Goal: Answer question/provide support: Share knowledge or assist other users

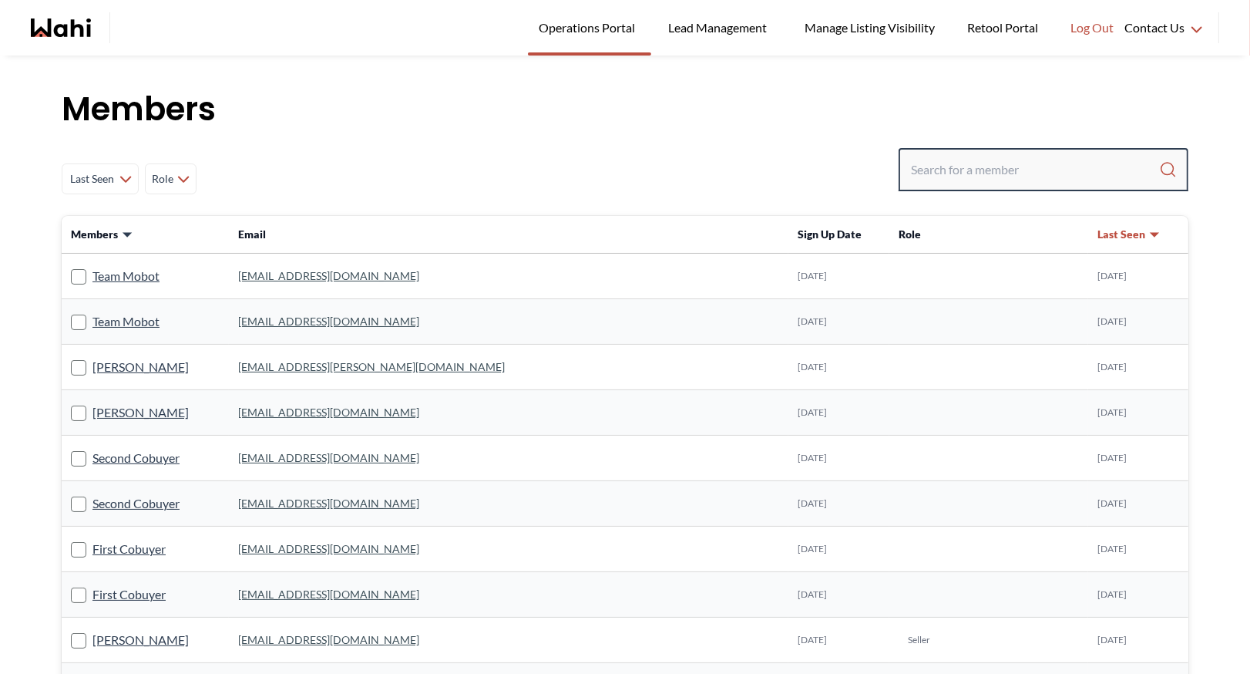
click at [982, 168] on input "Search input" at bounding box center [1035, 170] width 248 height 28
type input "[PERSON_NAME]"
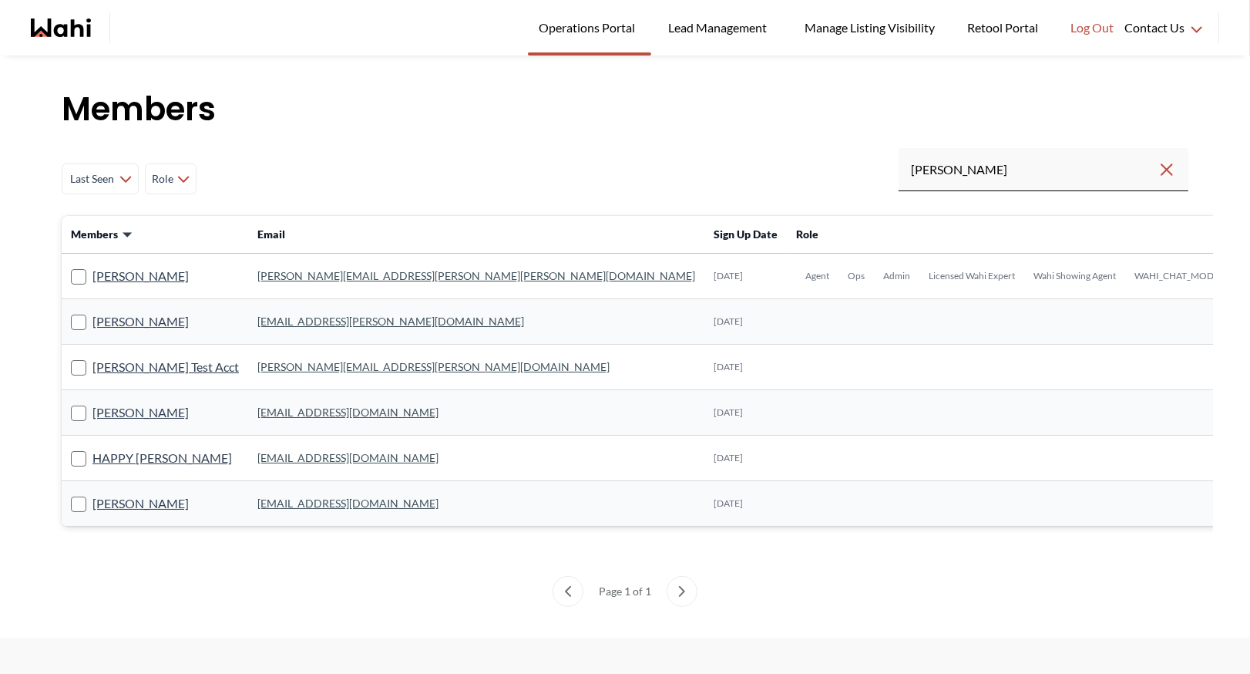
click at [300, 274] on link "[PERSON_NAME][EMAIL_ADDRESS][PERSON_NAME][PERSON_NAME][DOMAIN_NAME]" at bounding box center [476, 275] width 438 height 13
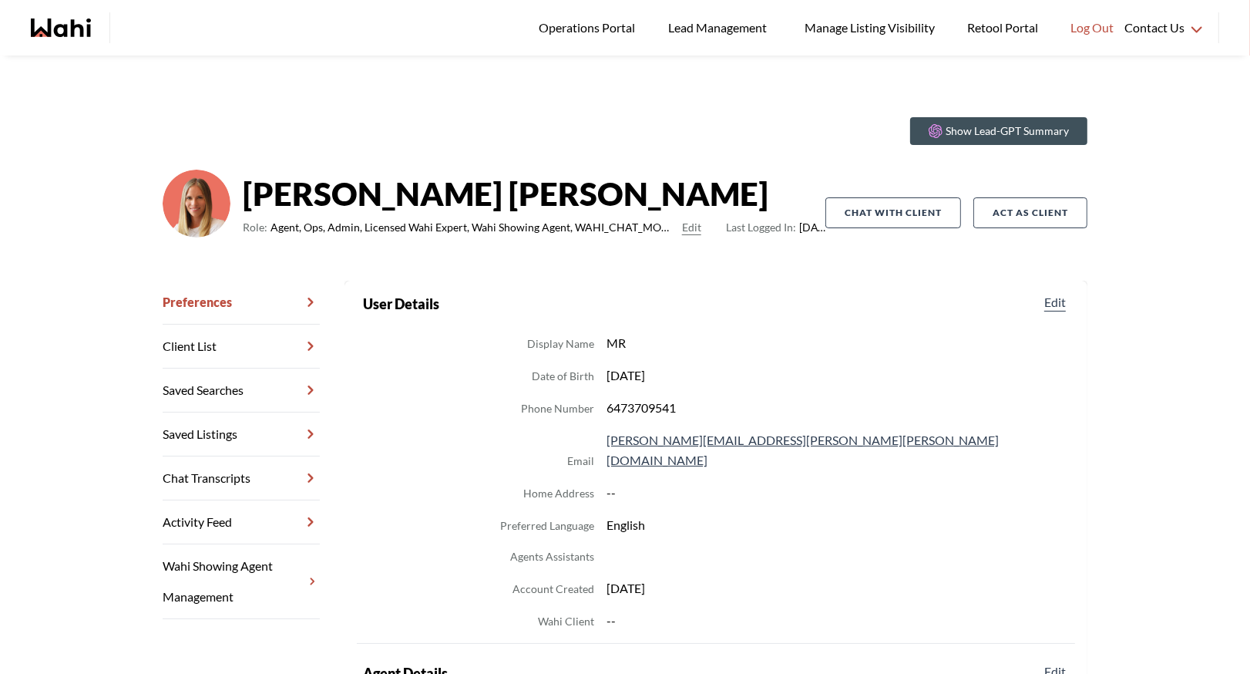
click at [230, 473] on link "Chat Transcripts" at bounding box center [241, 478] width 157 height 44
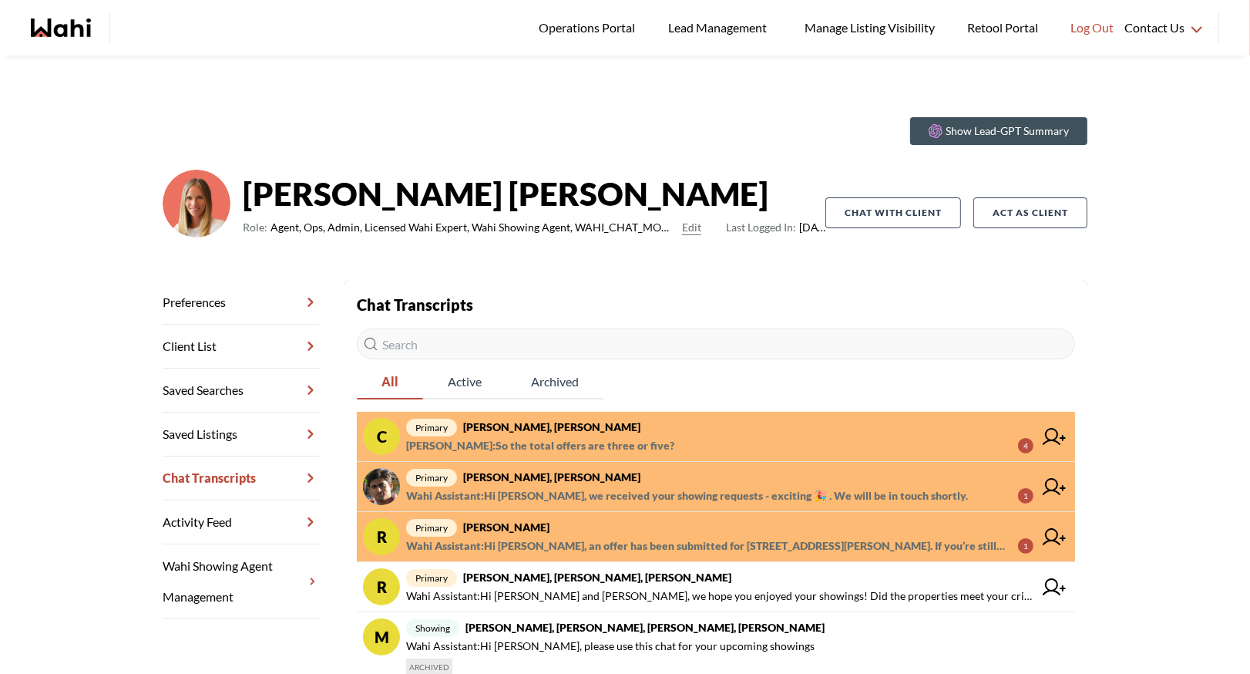
click at [565, 473] on strong "Sachinkumar Mali, Michelle" at bounding box center [551, 476] width 177 height 13
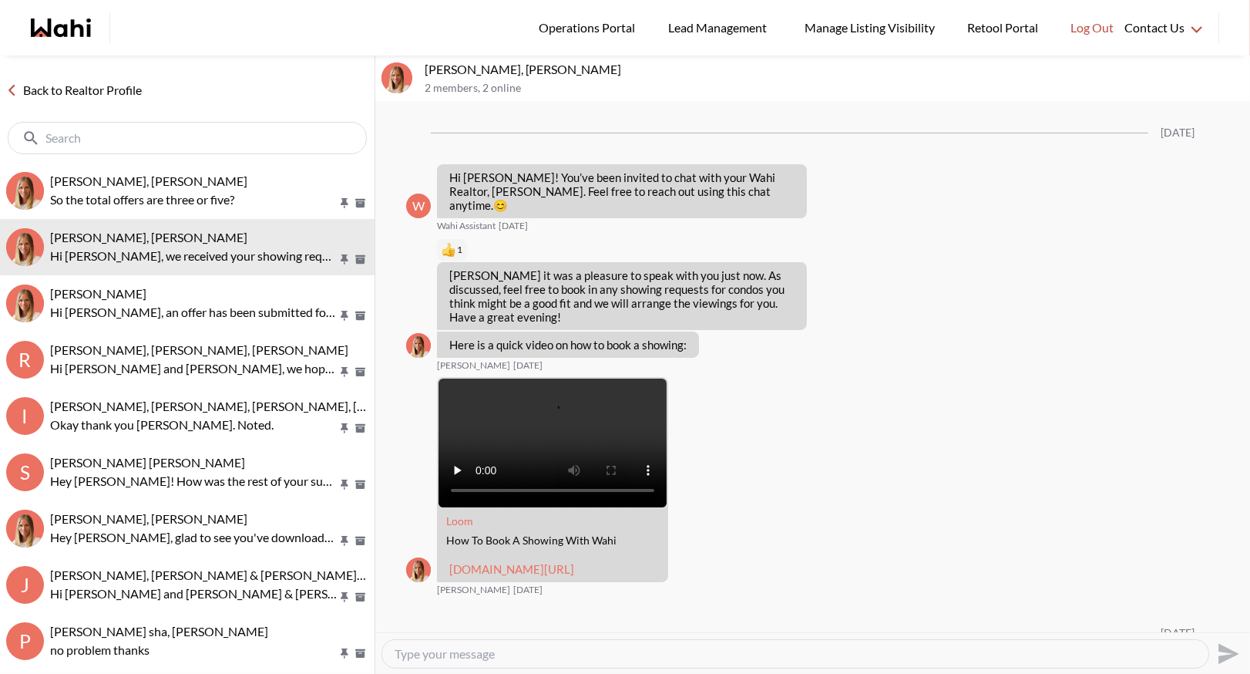
scroll to position [889, 0]
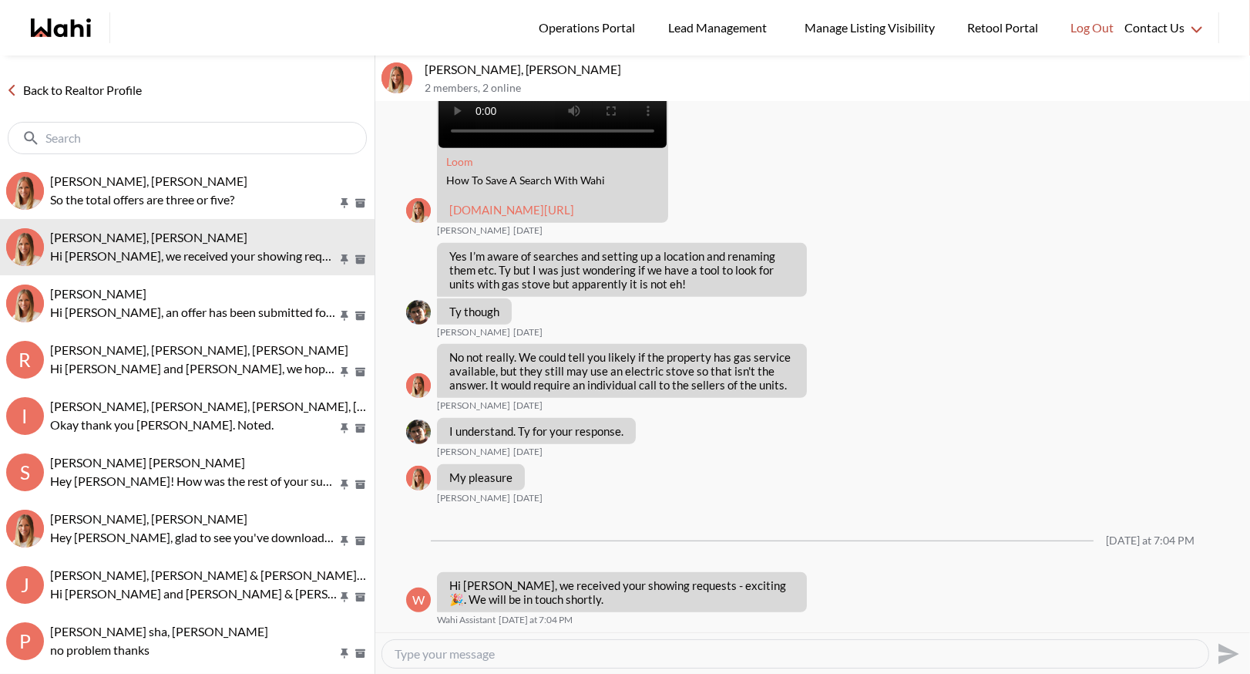
click at [464, 656] on textarea "Type your message" at bounding box center [796, 653] width 802 height 15
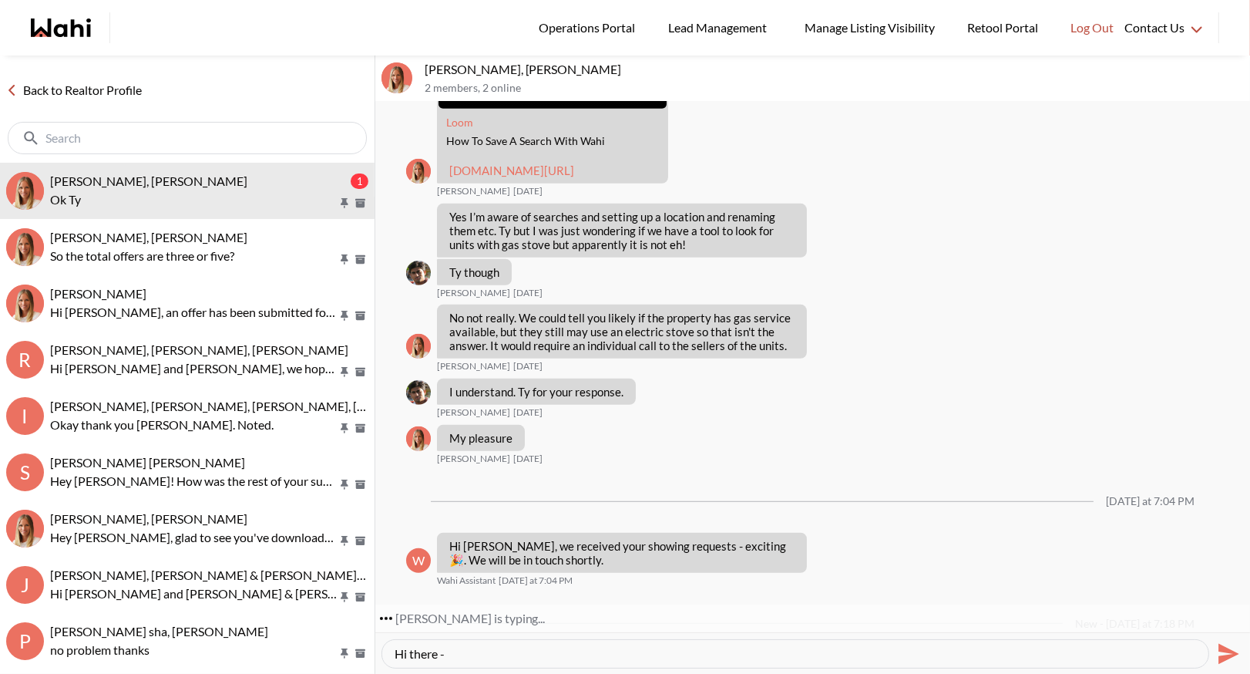
scroll to position [1011, 0]
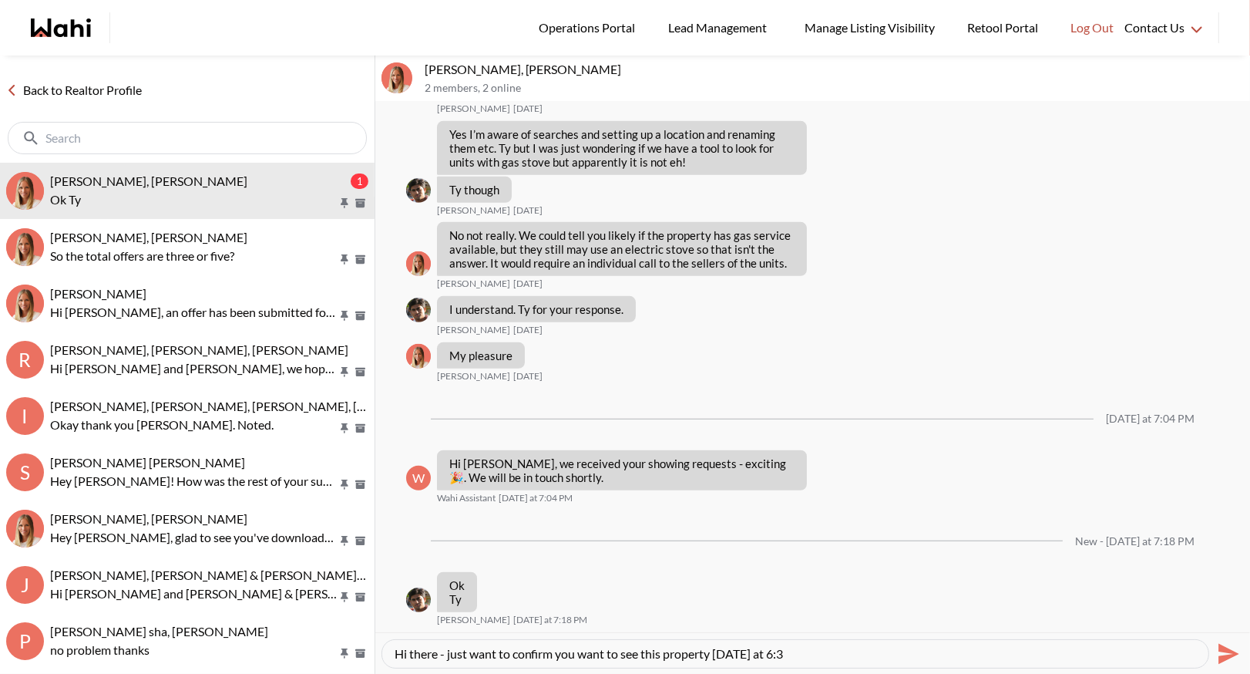
type textarea "Hi there - just want to confirm you want to see this property tomorrow at 6:30"
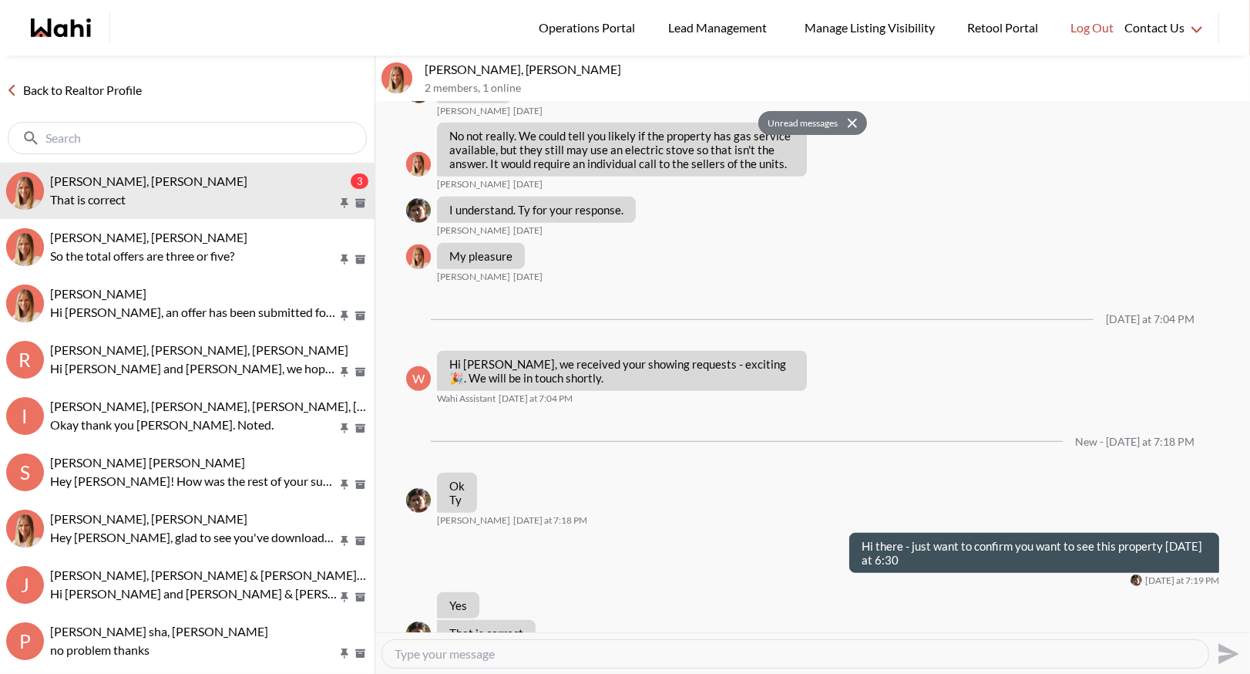
scroll to position [1145, 0]
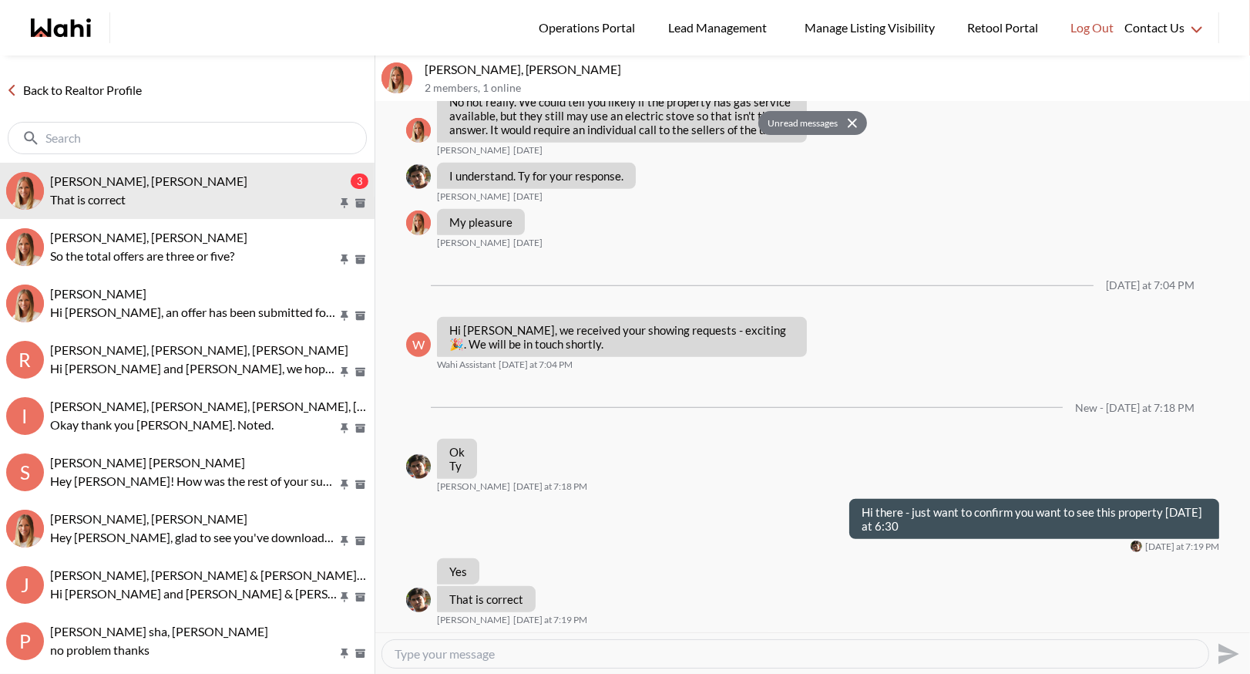
click at [417, 653] on textarea "Type your message" at bounding box center [796, 653] width 802 height 15
type textarea "Okay great - working on that now"
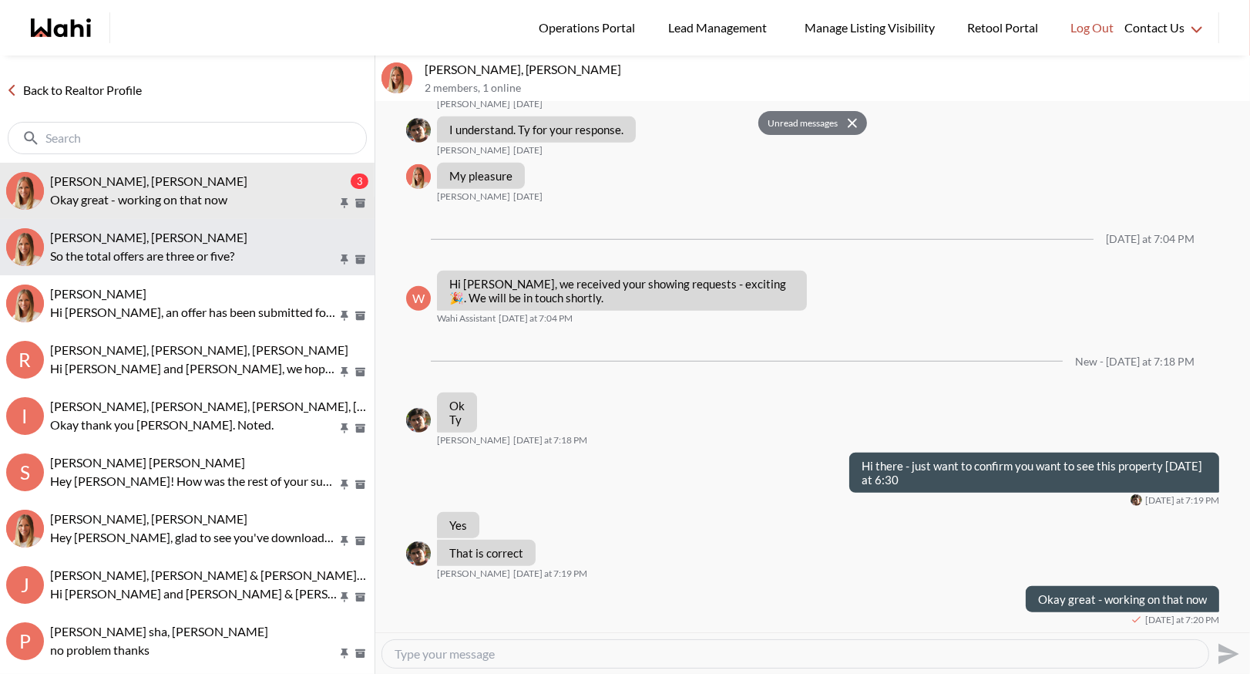
click at [101, 244] on div "Cheryl Zanetti, Michelle So the total offers are three or five?" at bounding box center [209, 247] width 318 height 35
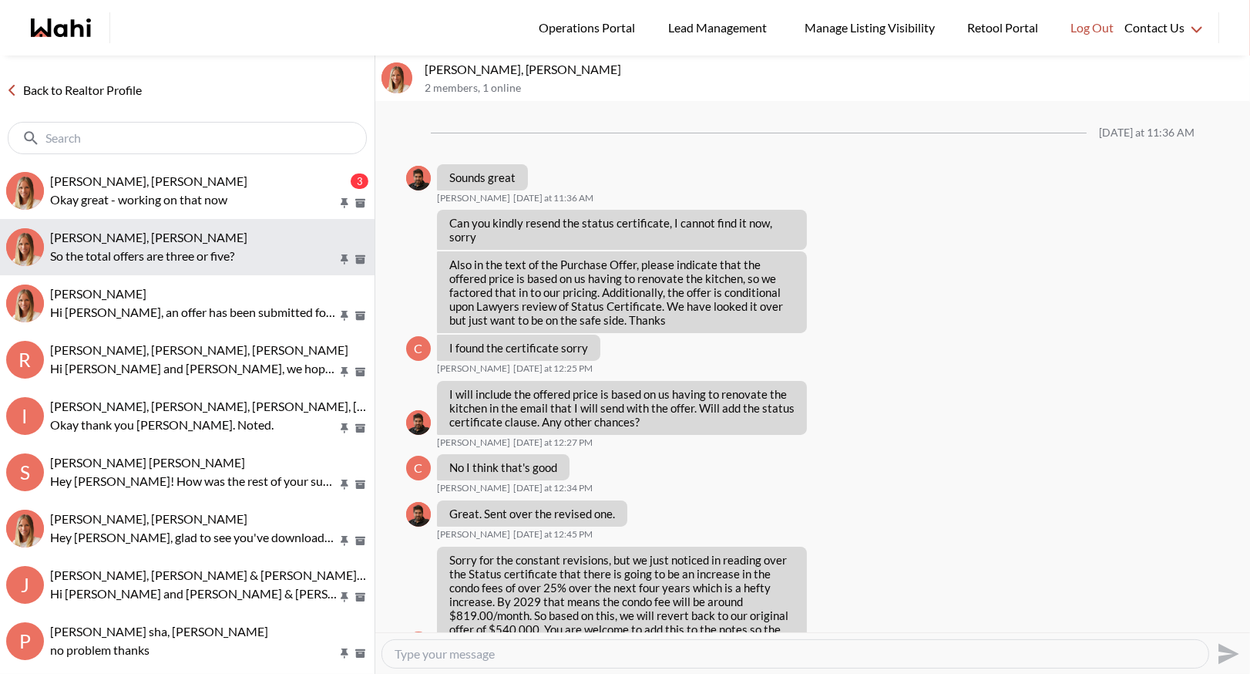
scroll to position [764, 0]
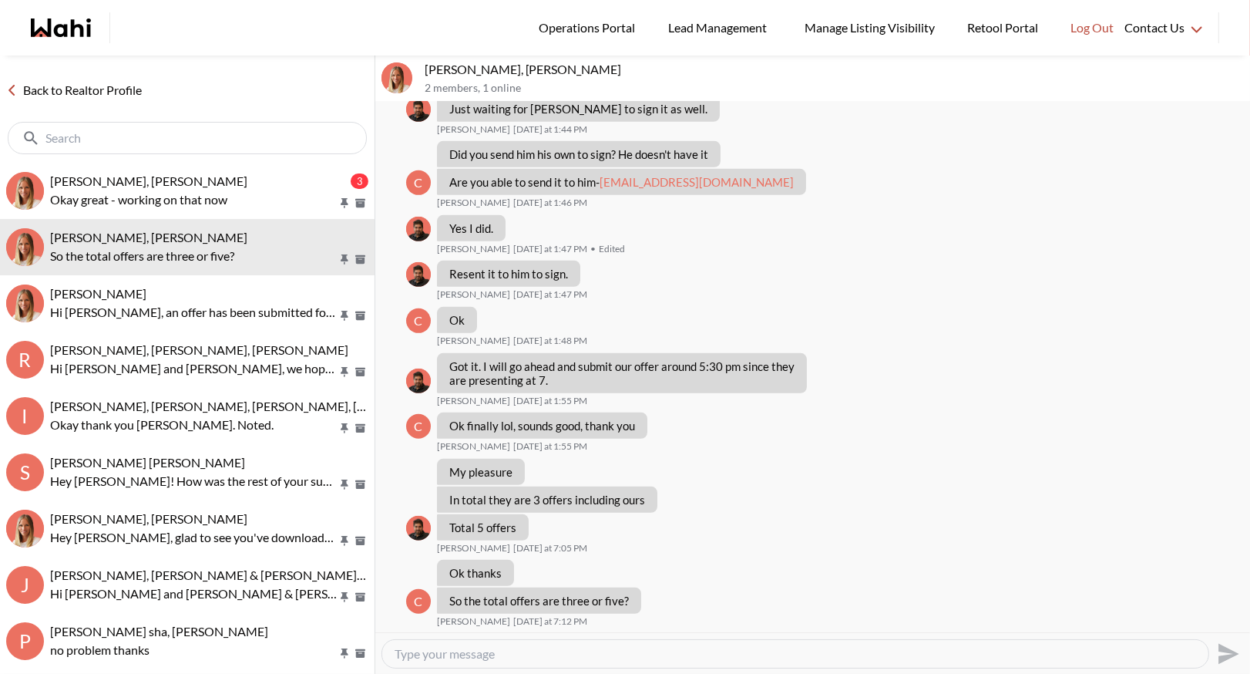
click at [413, 654] on textarea "Type your message" at bounding box center [796, 653] width 802 height 15
click at [89, 78] on div "Back to Realtor Profile" at bounding box center [187, 109] width 375 height 107
click at [581, 25] on span "Operations Portal" at bounding box center [590, 28] width 102 height 20
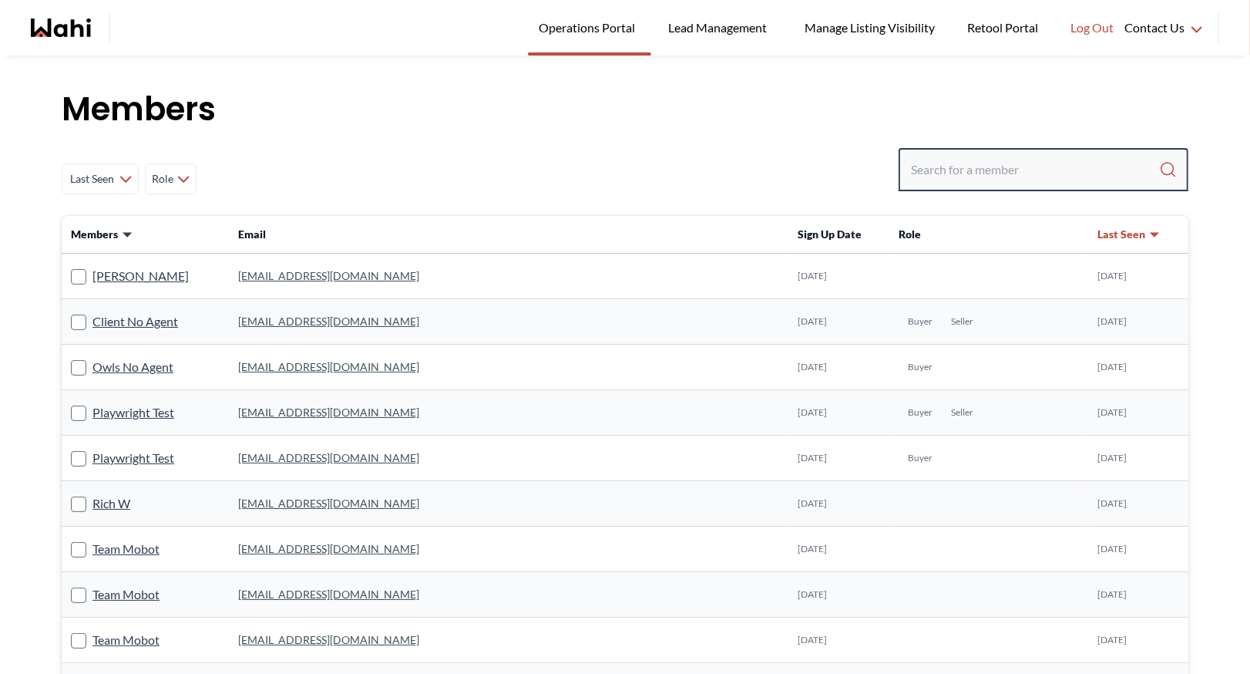
click at [975, 161] on input "Search input" at bounding box center [1035, 170] width 248 height 28
type input "faraz azam"
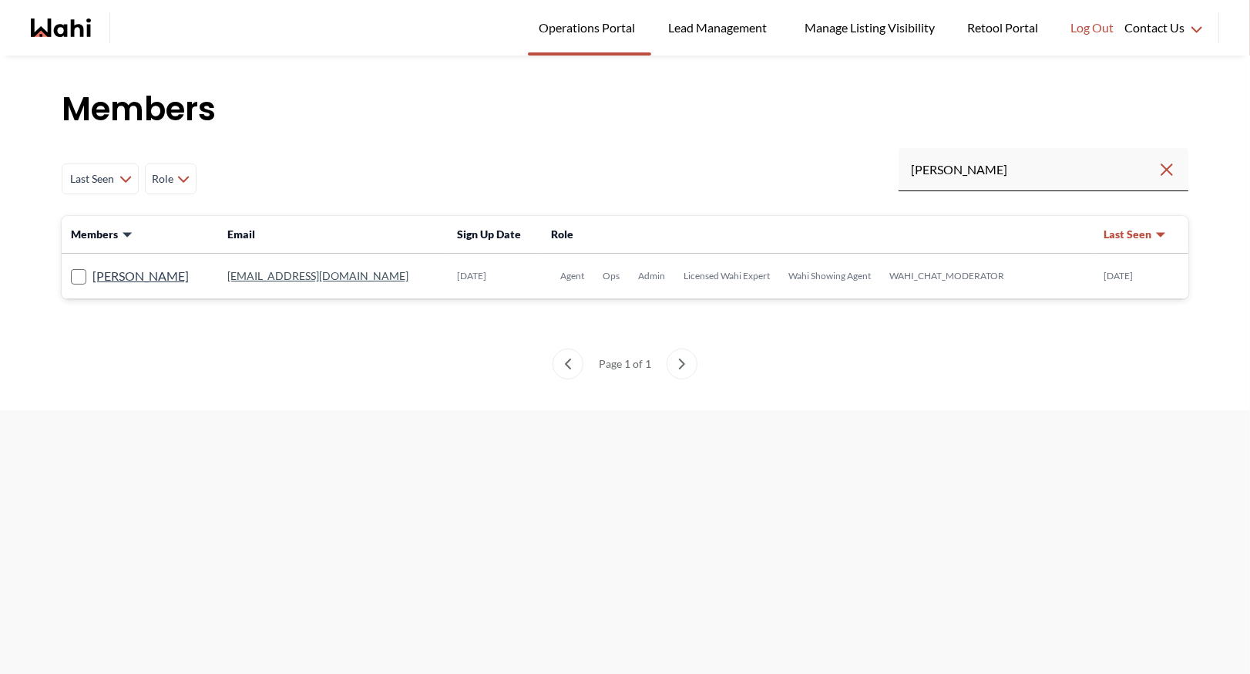
click at [264, 280] on link "faraz.azam@wahi.com" at bounding box center [317, 275] width 181 height 13
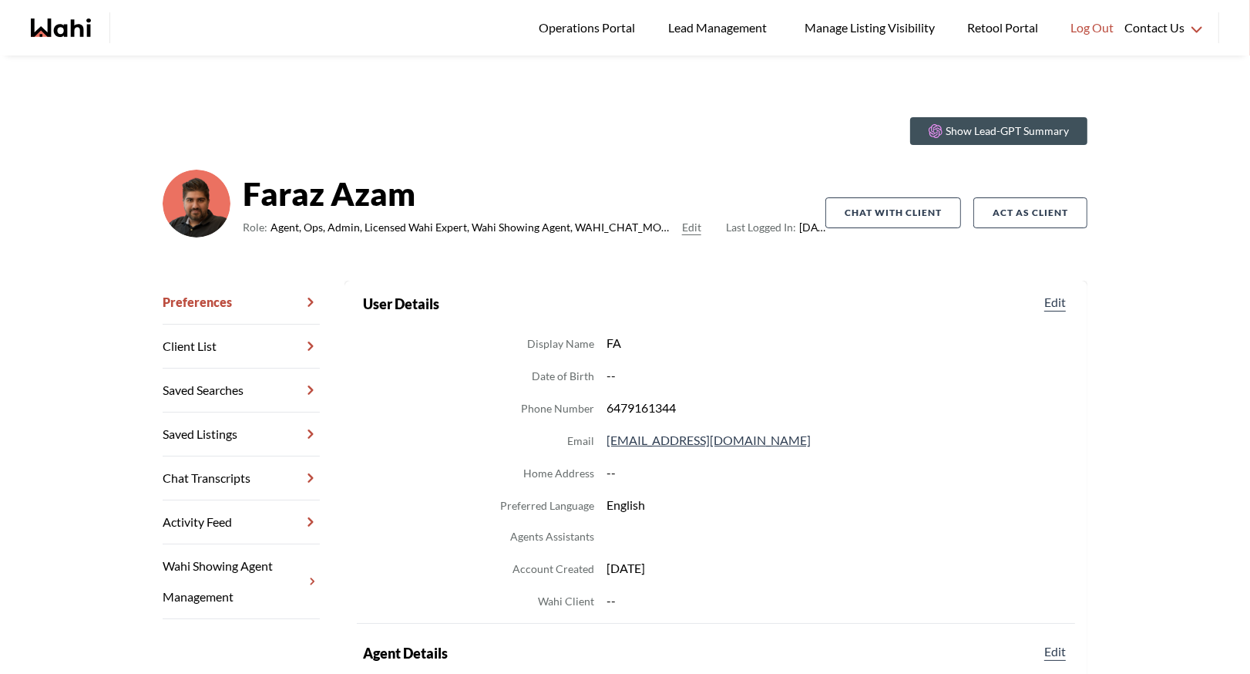
click at [220, 481] on link "Chat Transcripts" at bounding box center [241, 478] width 157 height 44
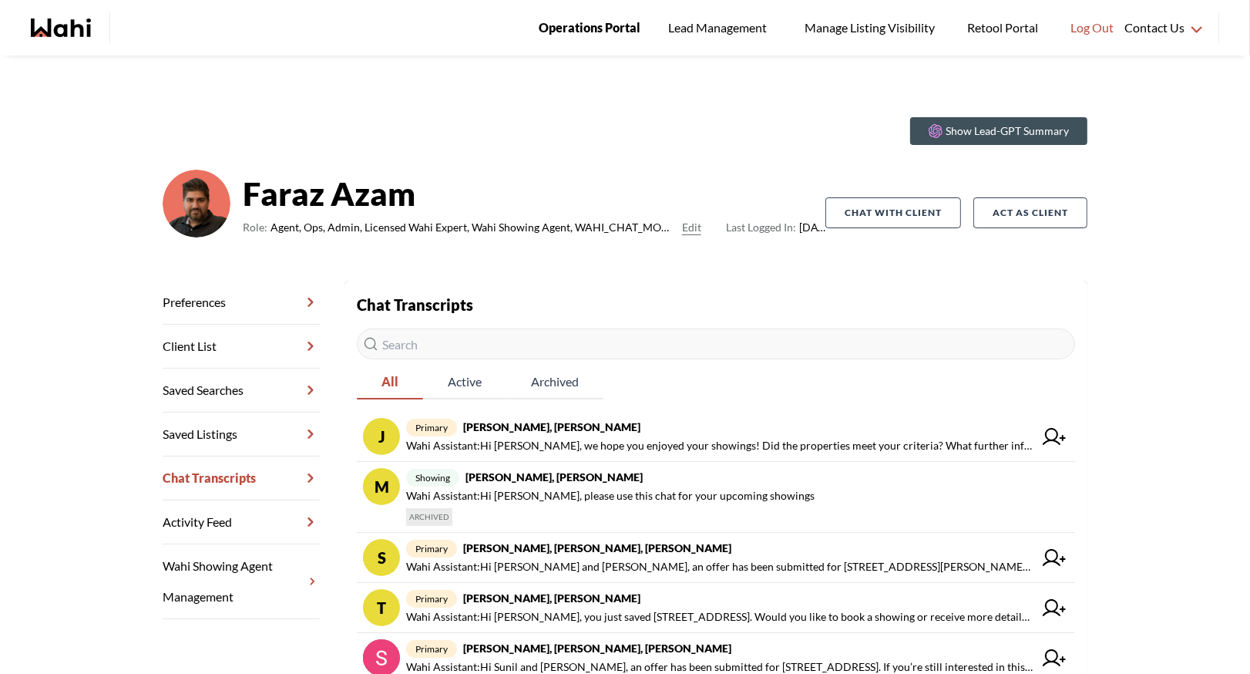
click at [581, 31] on span "Operations Portal" at bounding box center [590, 28] width 102 height 20
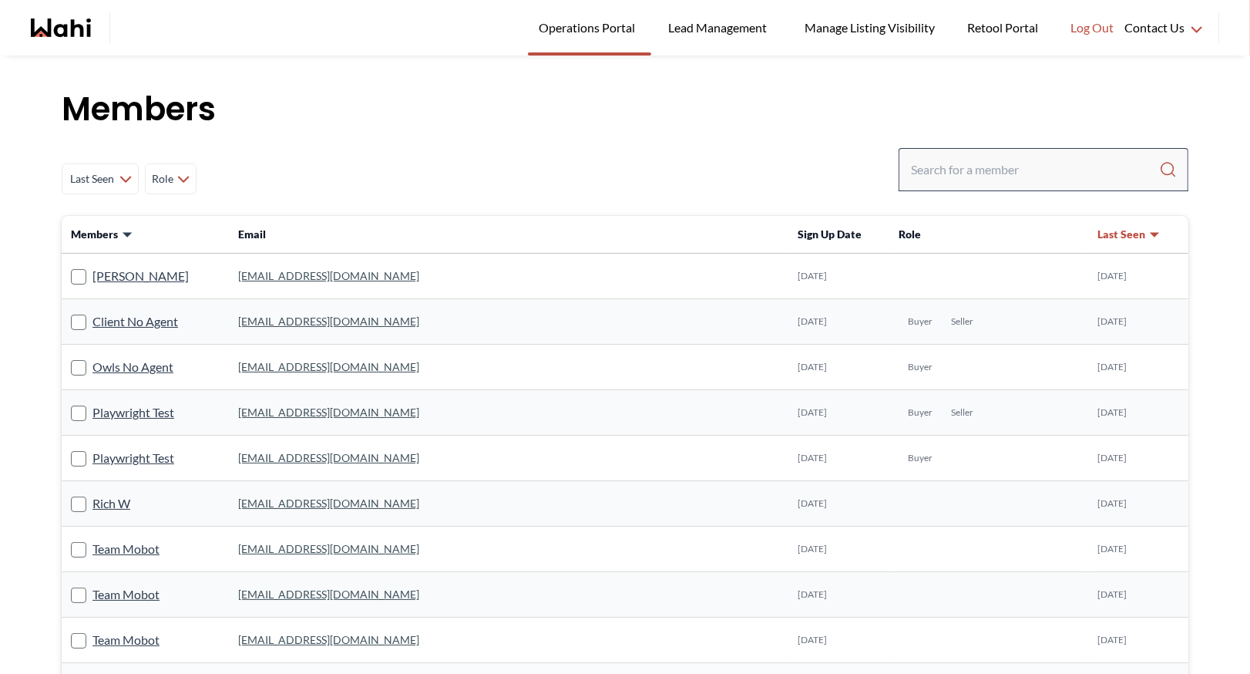
click at [963, 153] on div at bounding box center [1044, 169] width 290 height 43
click at [952, 170] on input "Search input" at bounding box center [1035, 170] width 248 height 28
type input "behnam"
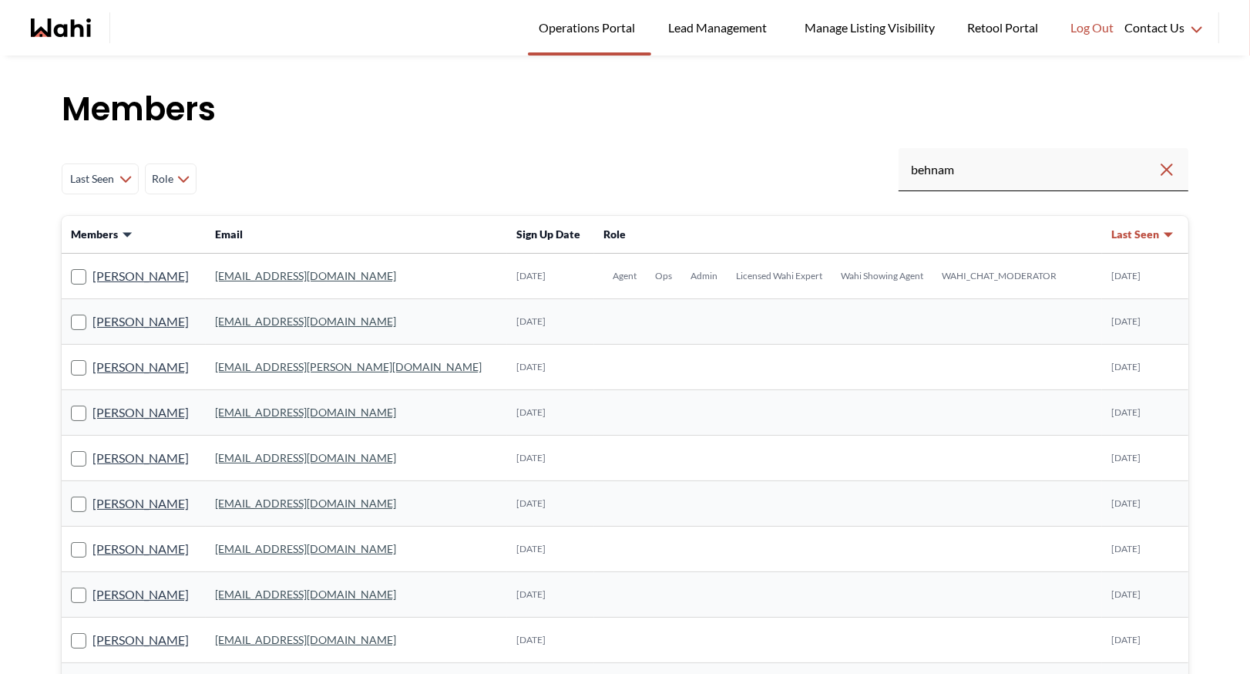
click at [291, 274] on link "[EMAIL_ADDRESS][DOMAIN_NAME]" at bounding box center [305, 275] width 181 height 13
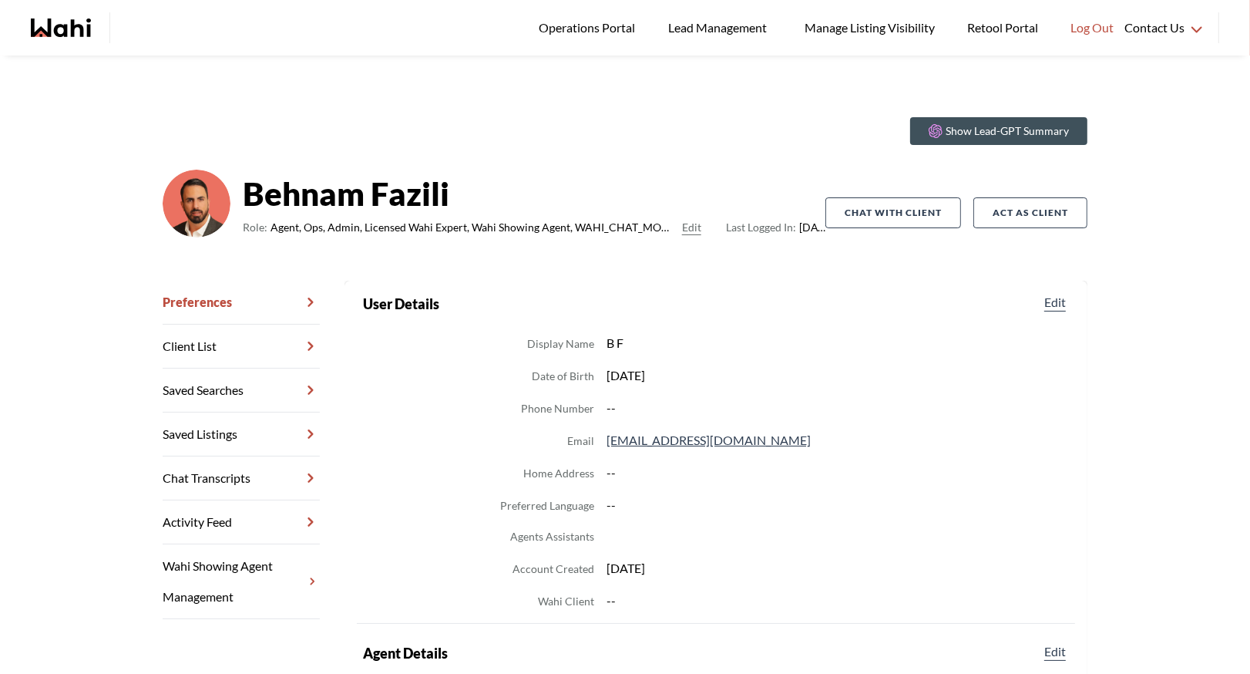
click at [224, 476] on link "Chat Transcripts" at bounding box center [241, 478] width 157 height 44
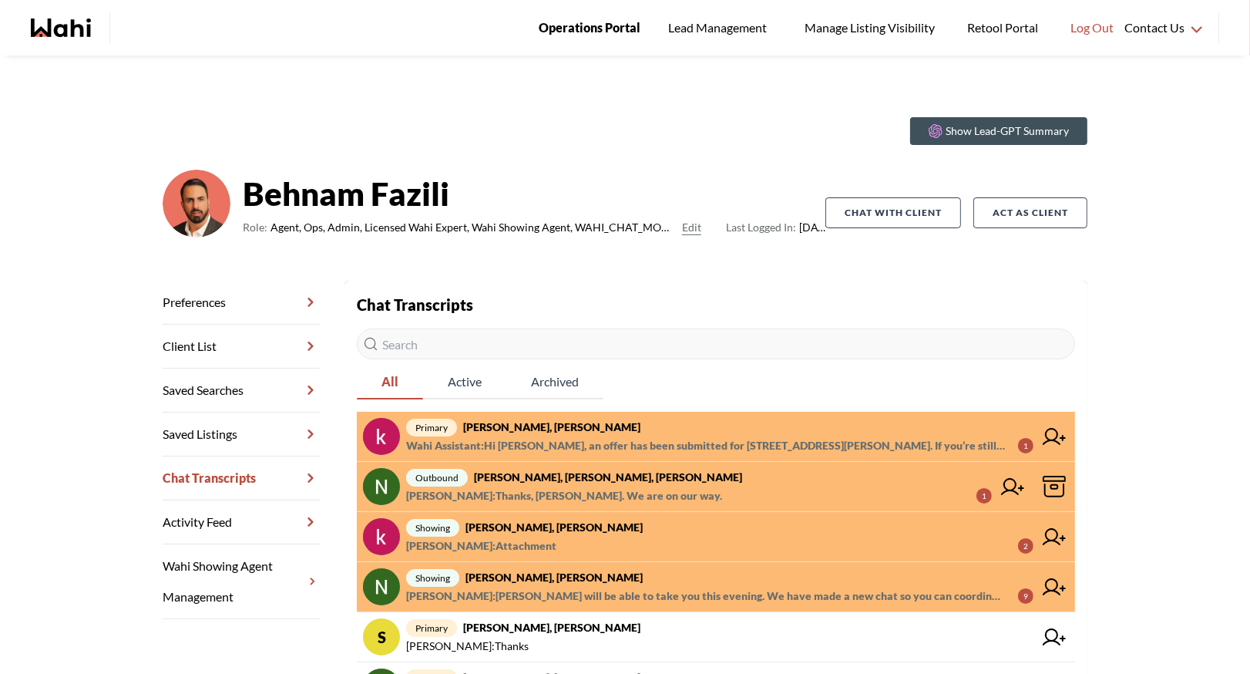
click at [590, 16] on link "Operations Portal" at bounding box center [589, 28] width 123 height 56
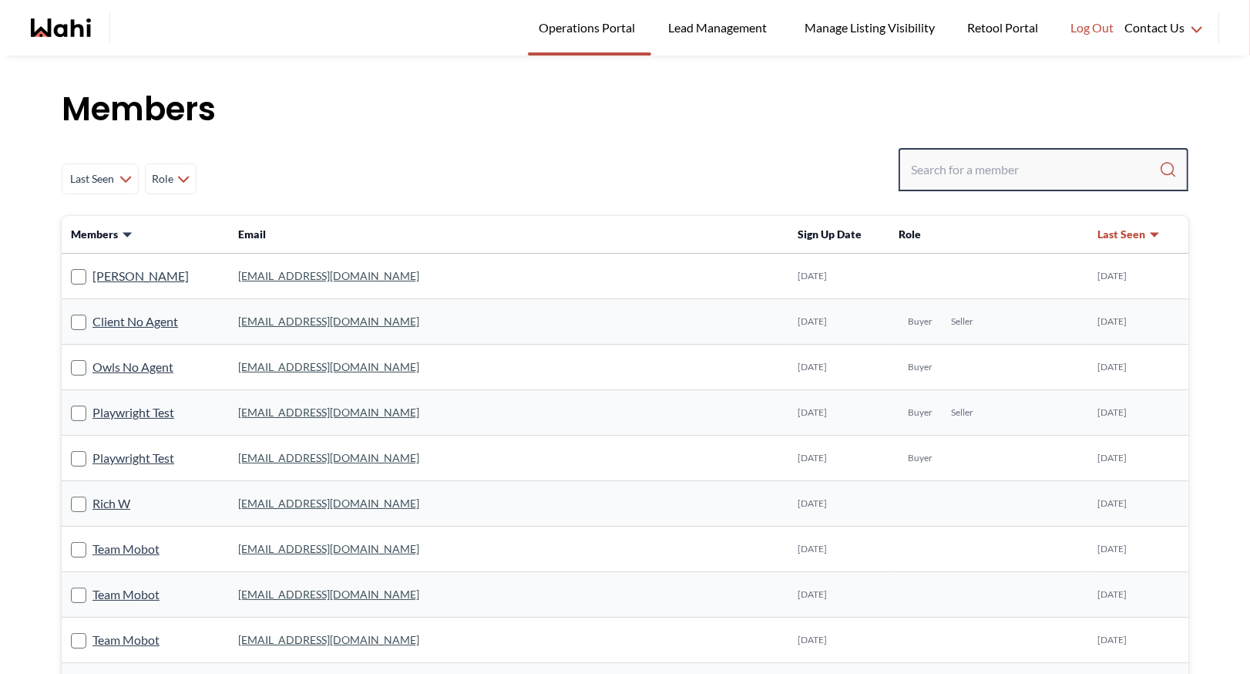
click at [951, 160] on input "Search input" at bounding box center [1035, 170] width 248 height 28
type input "b"
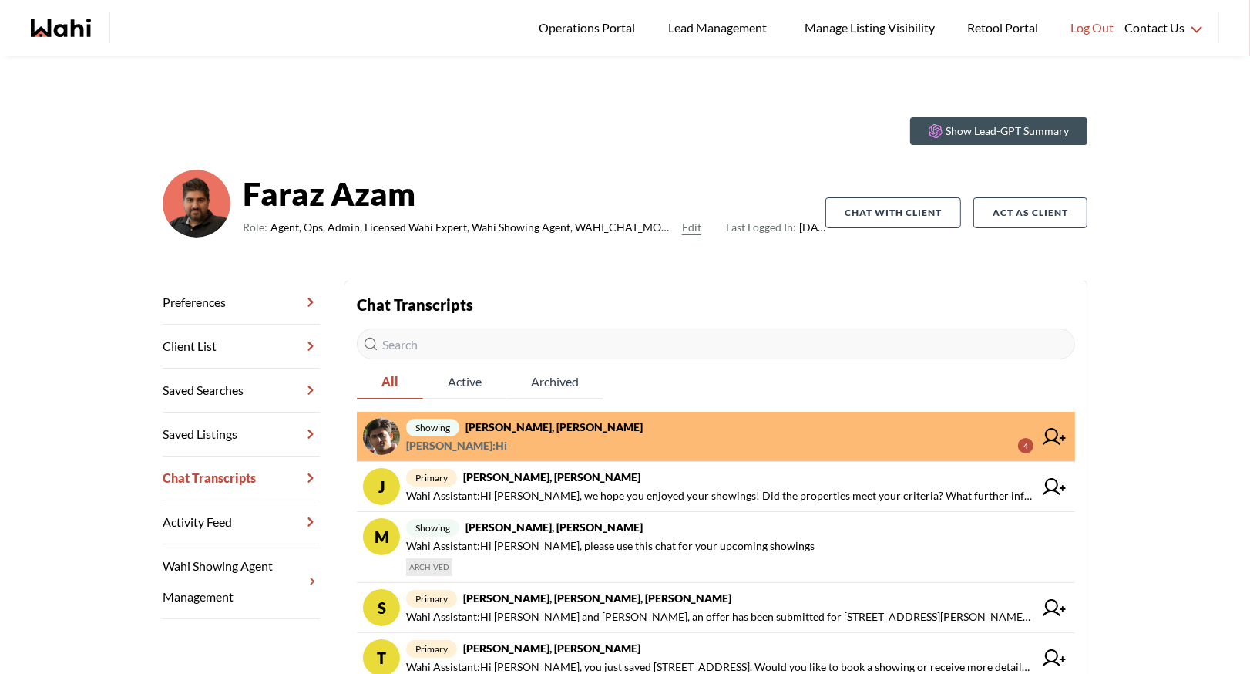
scroll to position [31, 0]
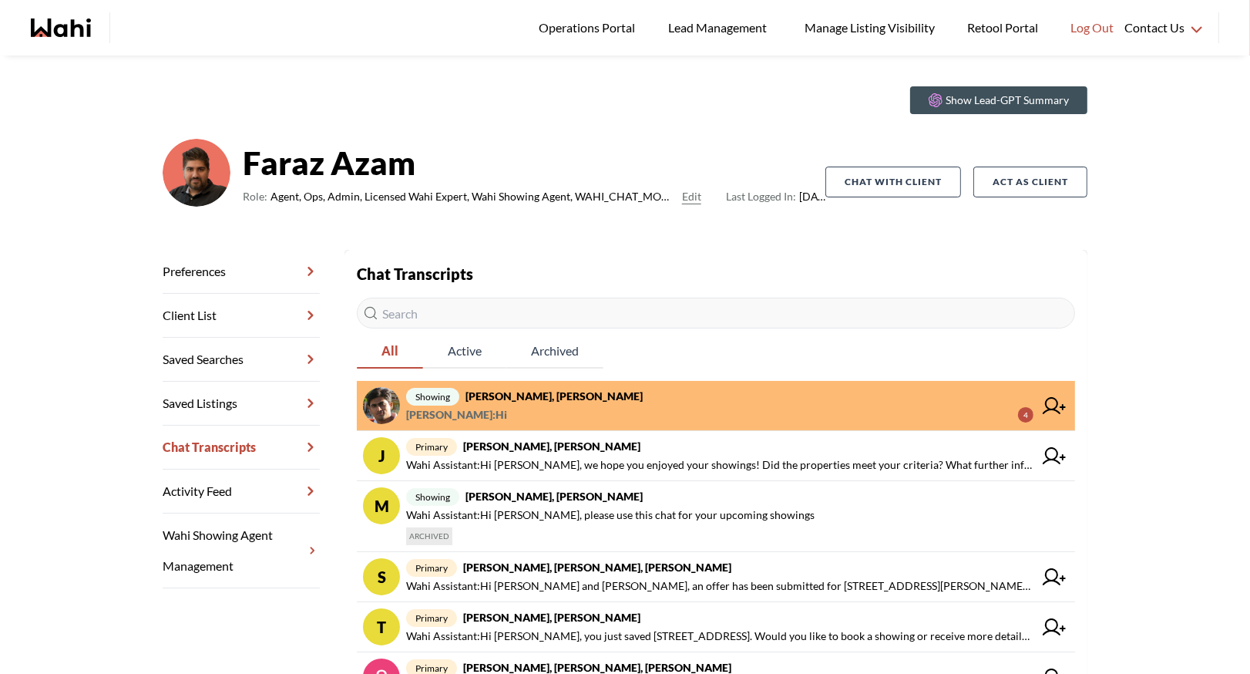
click at [643, 393] on span "showing [PERSON_NAME], [PERSON_NAME]" at bounding box center [720, 396] width 628 height 19
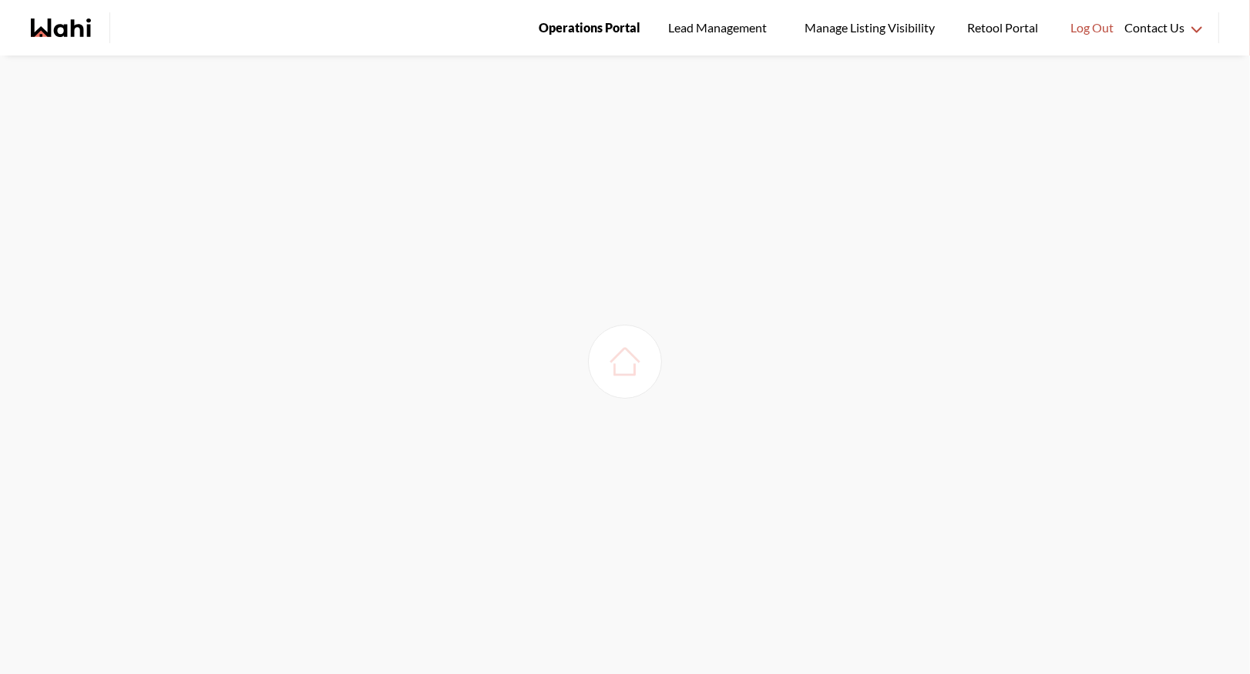
click at [581, 29] on span "Operations Portal" at bounding box center [590, 28] width 102 height 20
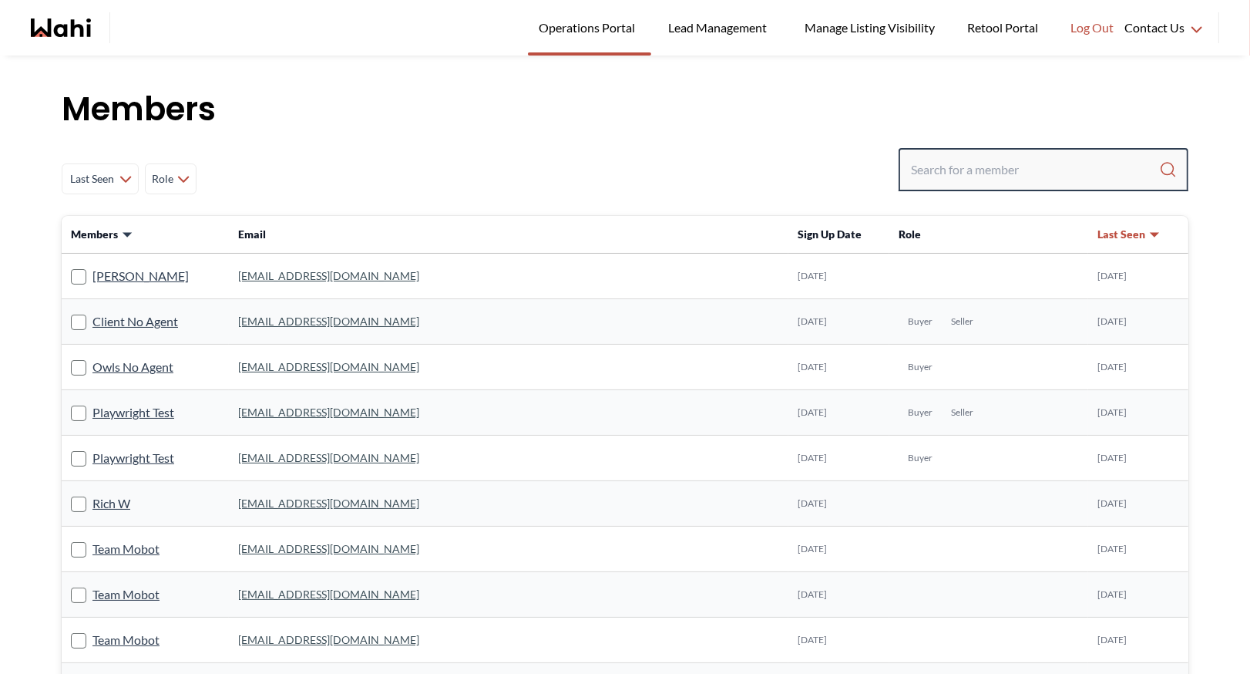
click at [961, 165] on input "Search input" at bounding box center [1035, 170] width 248 height 28
type input "behnam"
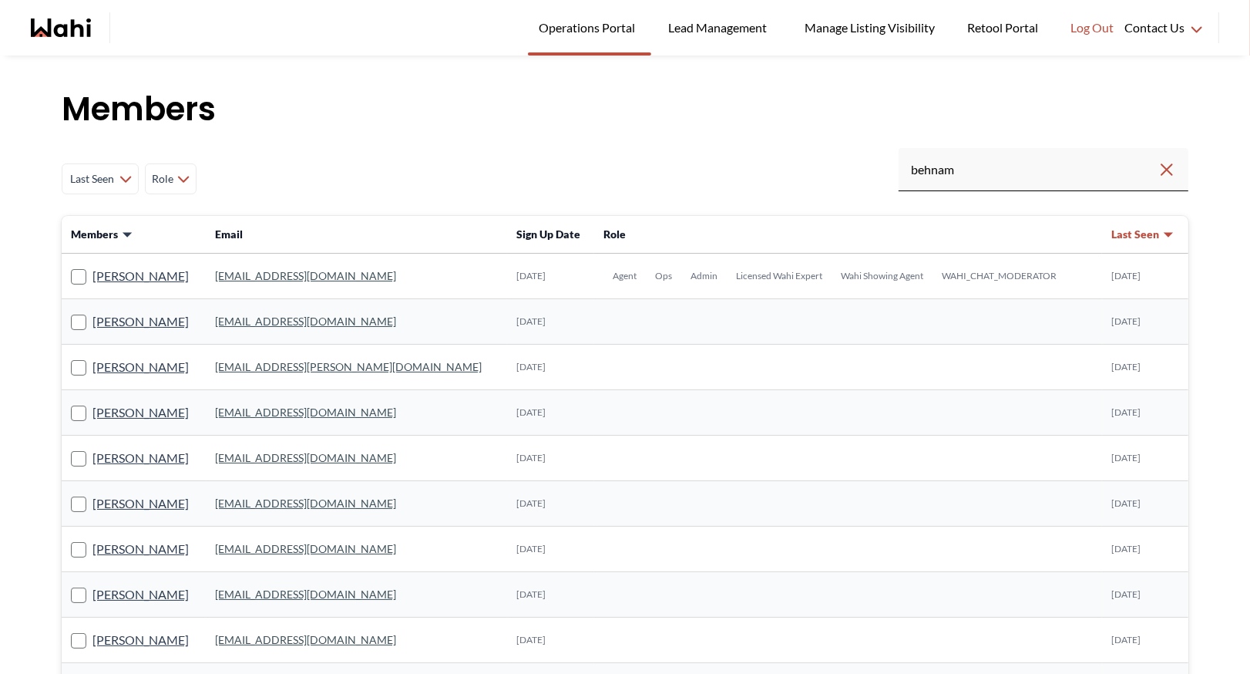
click at [274, 272] on link "[EMAIL_ADDRESS][DOMAIN_NAME]" at bounding box center [305, 275] width 181 height 13
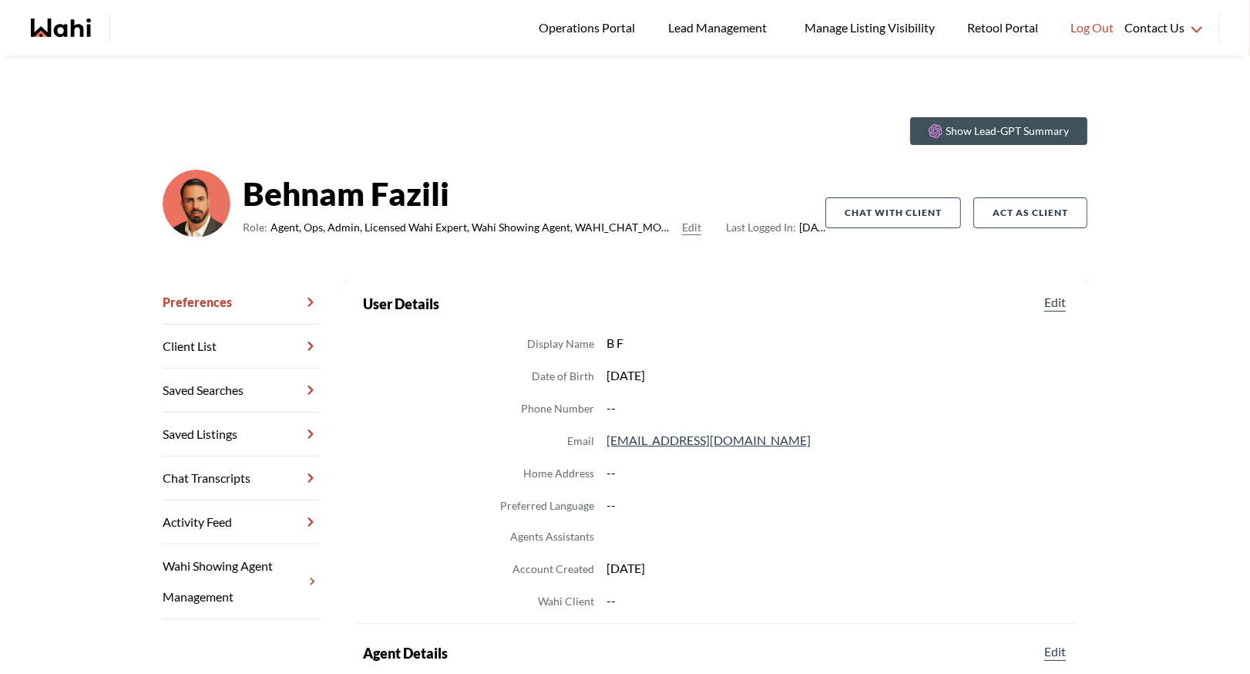
click at [210, 466] on link "Chat Transcripts" at bounding box center [241, 478] width 157 height 44
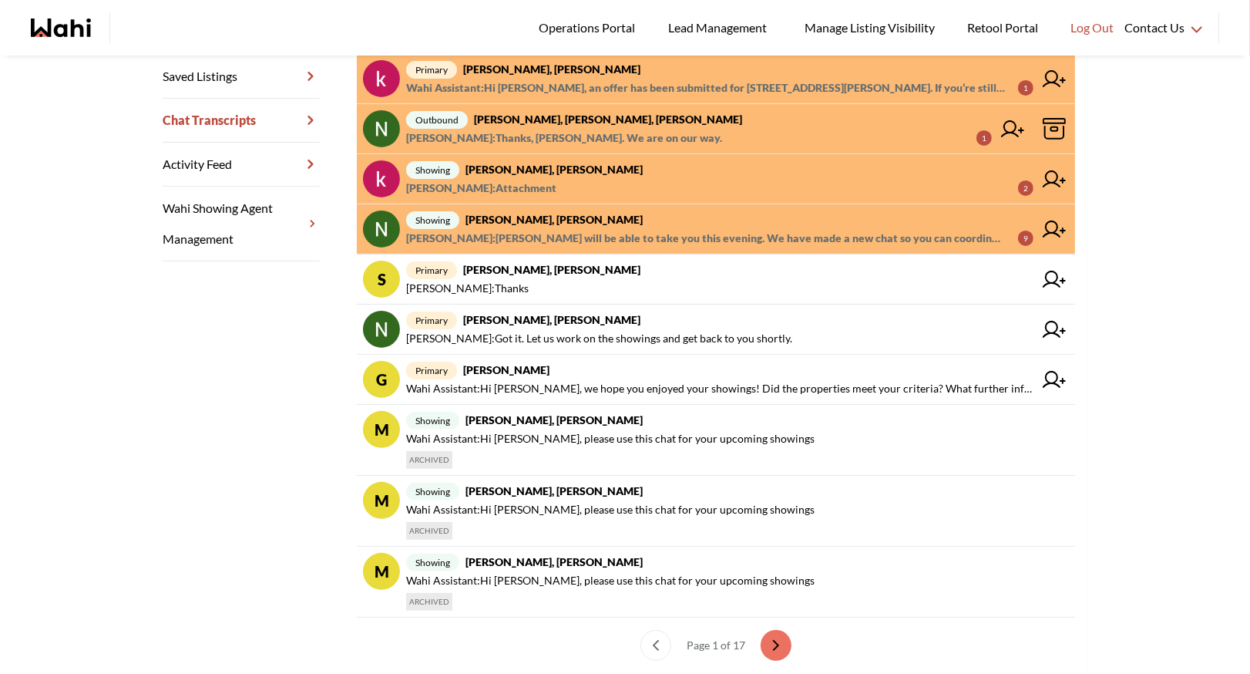
scroll to position [406, 0]
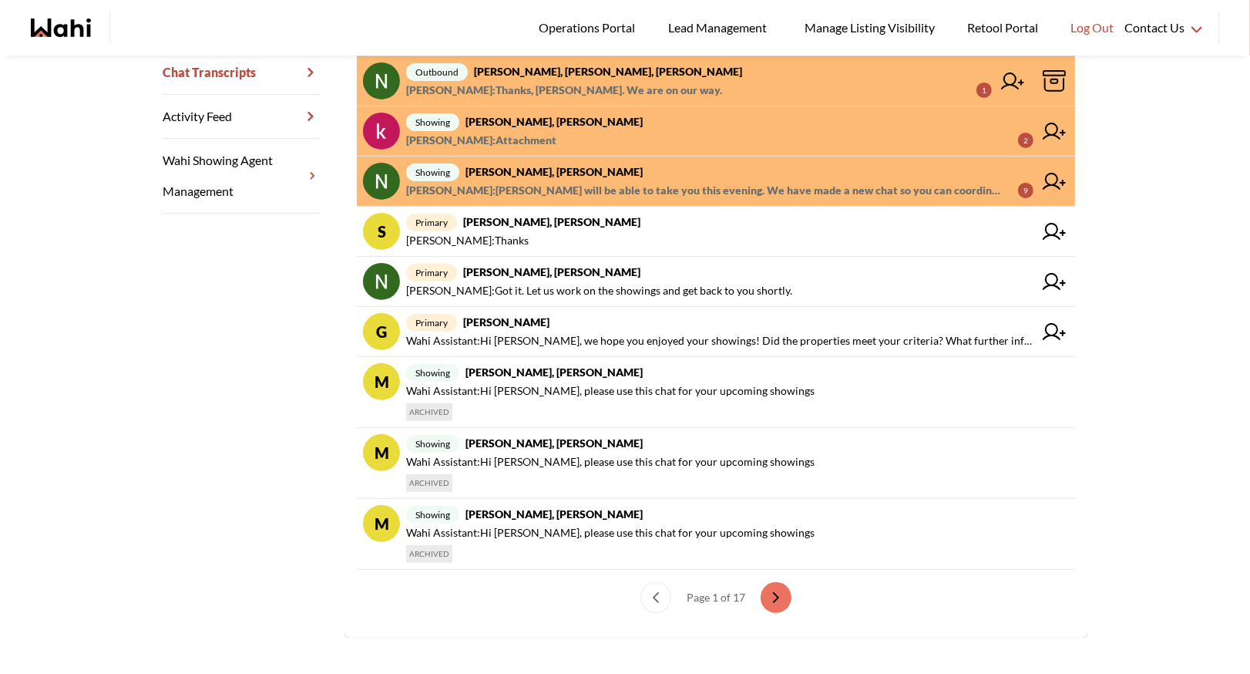
click at [158, 365] on div "Show Lead-GPT Summary [PERSON_NAME] Role: Agent, Ops, Admin, Licensed Wahi Expe…" at bounding box center [625, 168] width 962 height 938
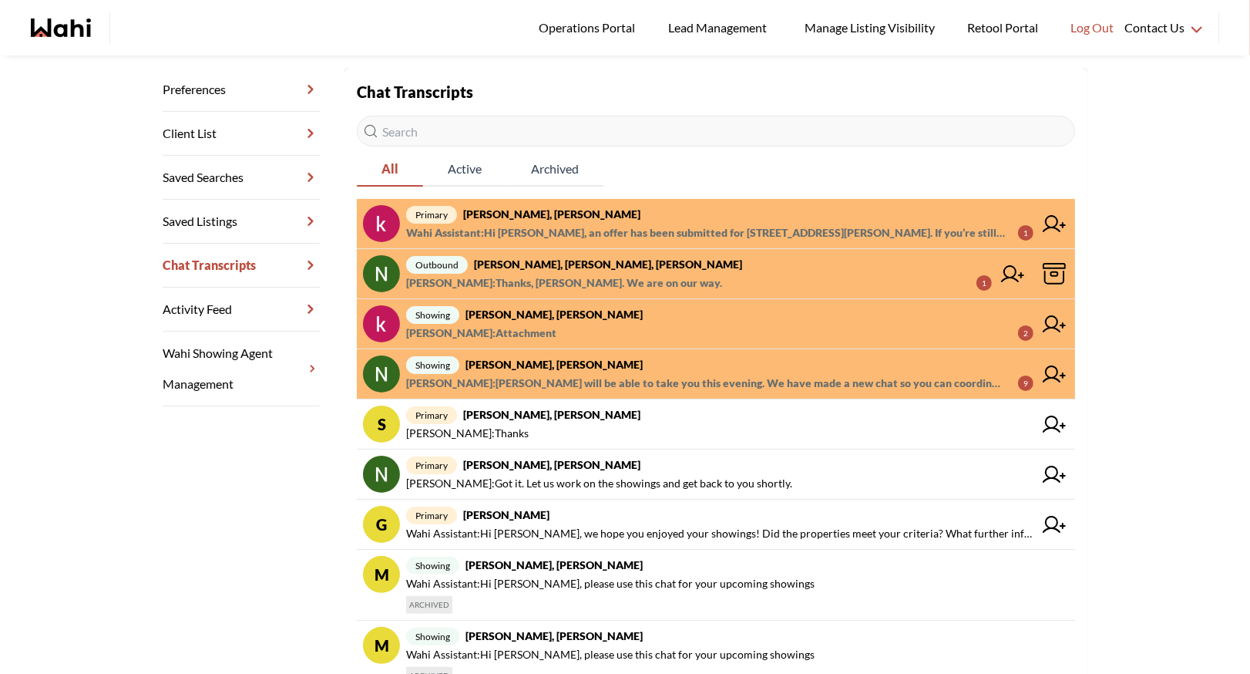
scroll to position [0, 0]
